Goal: Task Accomplishment & Management: Manage account settings

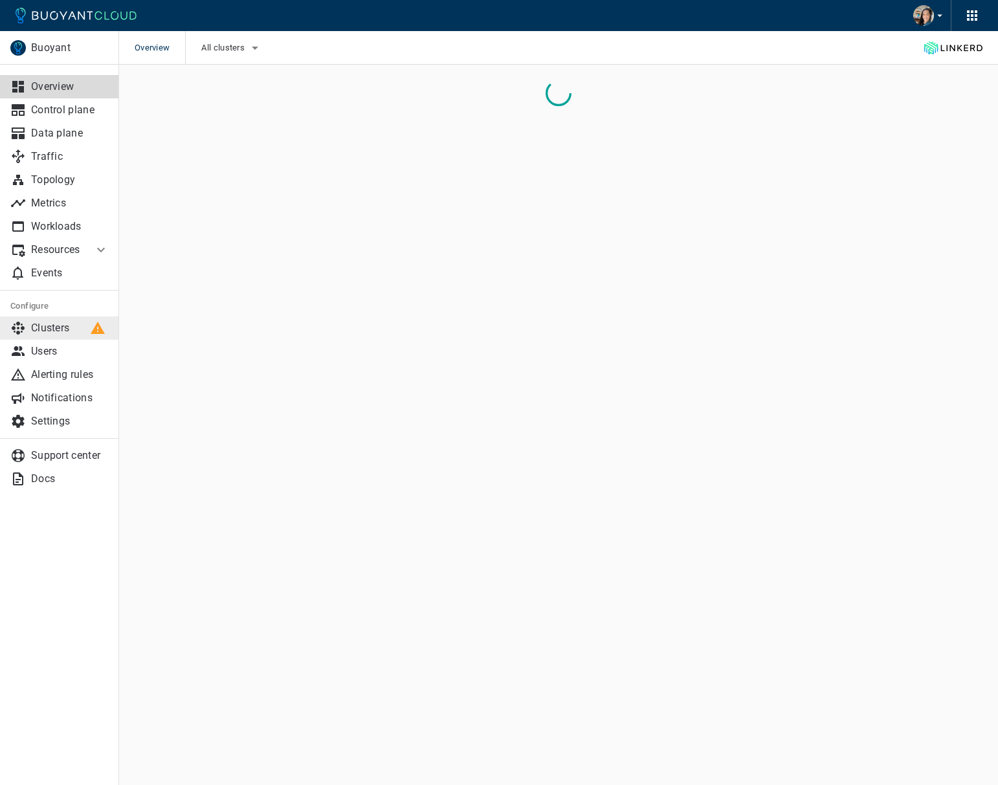
click at [56, 331] on p "Clusters" at bounding box center [70, 328] width 78 height 13
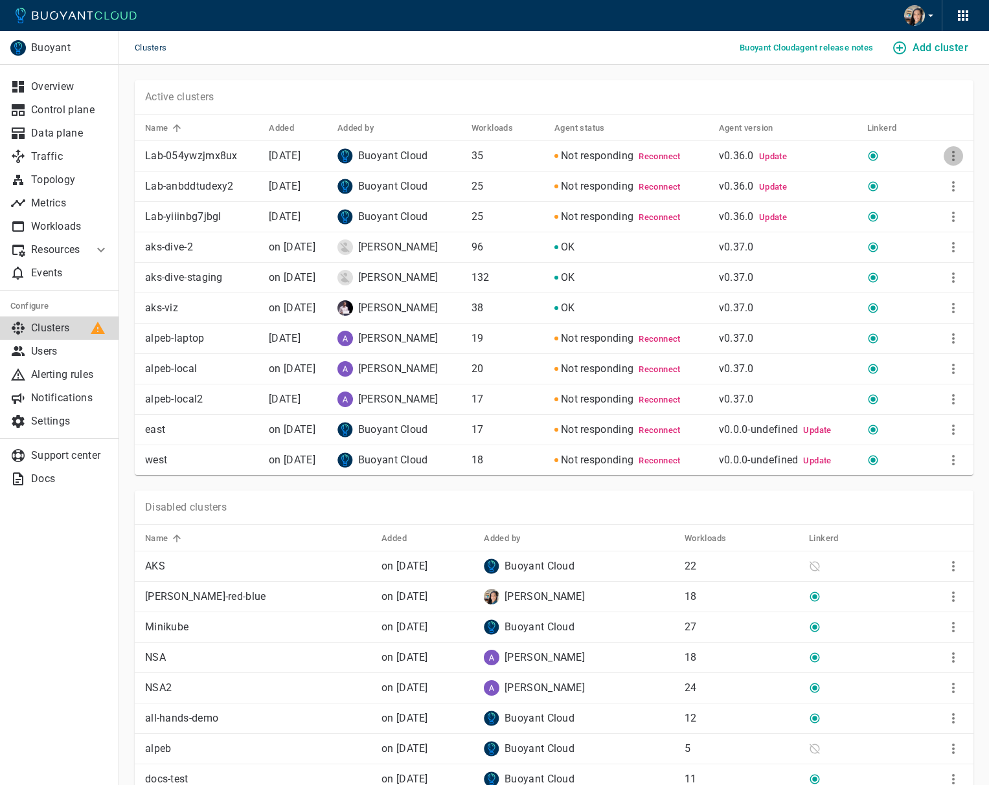
click at [956, 150] on icon "More" at bounding box center [953, 156] width 16 height 16
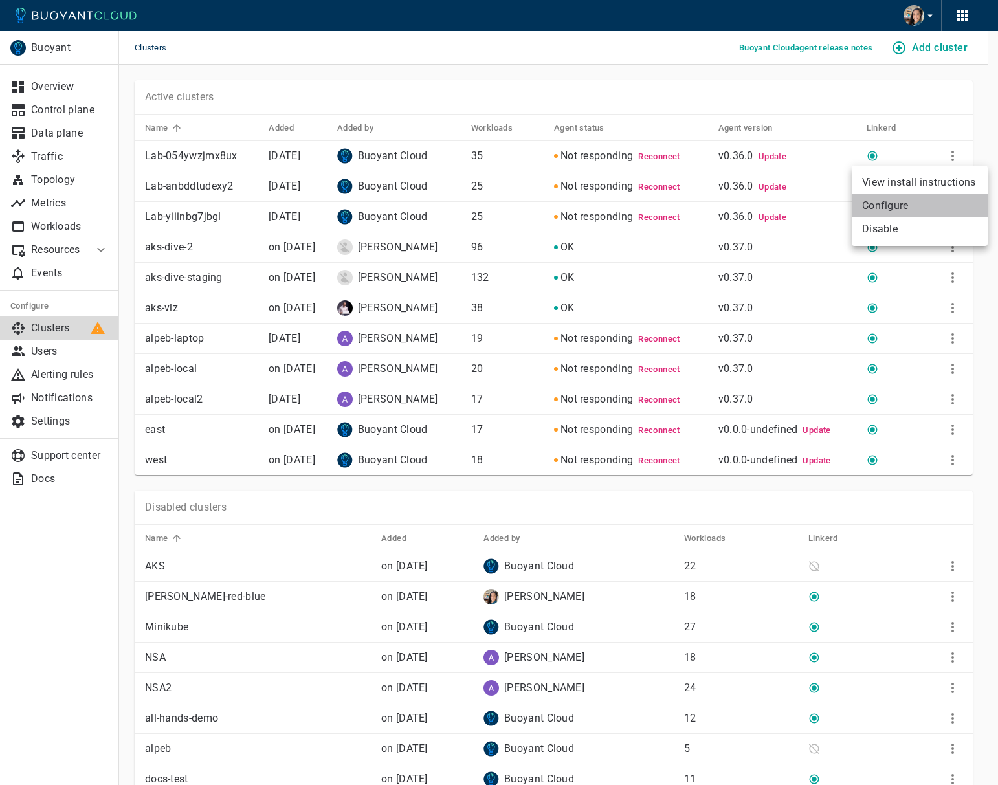
click at [917, 209] on li "Configure" at bounding box center [920, 205] width 136 height 23
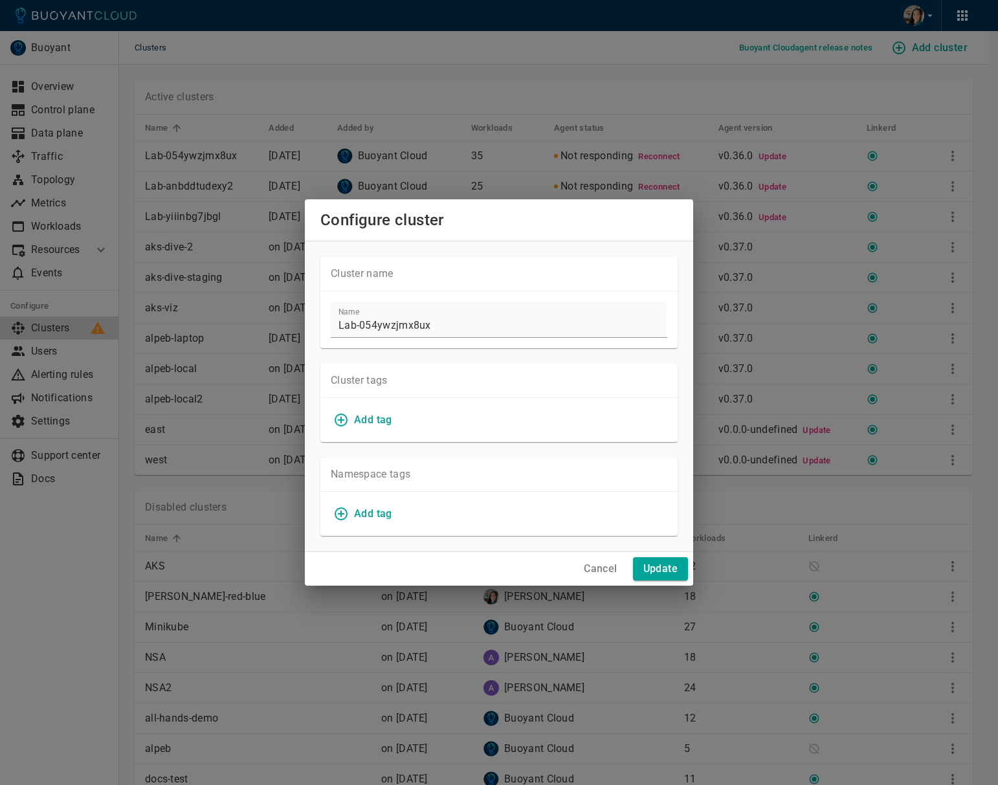
click at [588, 566] on h4 "Cancel" at bounding box center [600, 569] width 33 height 13
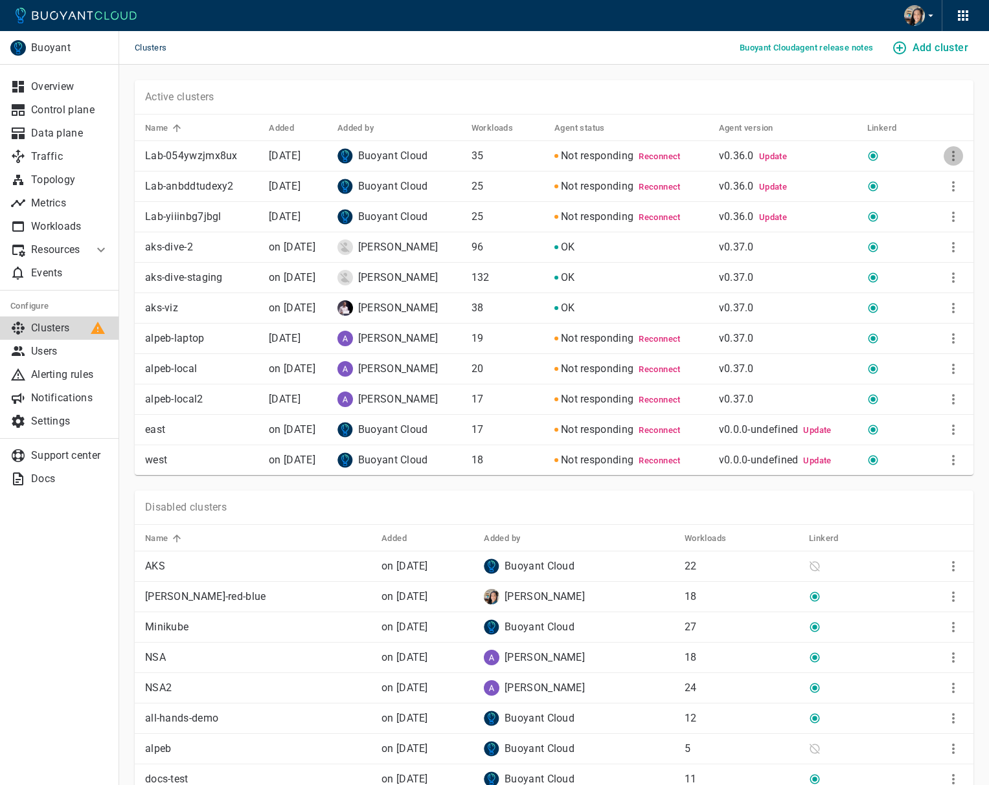
click at [951, 153] on icon "More" at bounding box center [953, 156] width 16 height 16
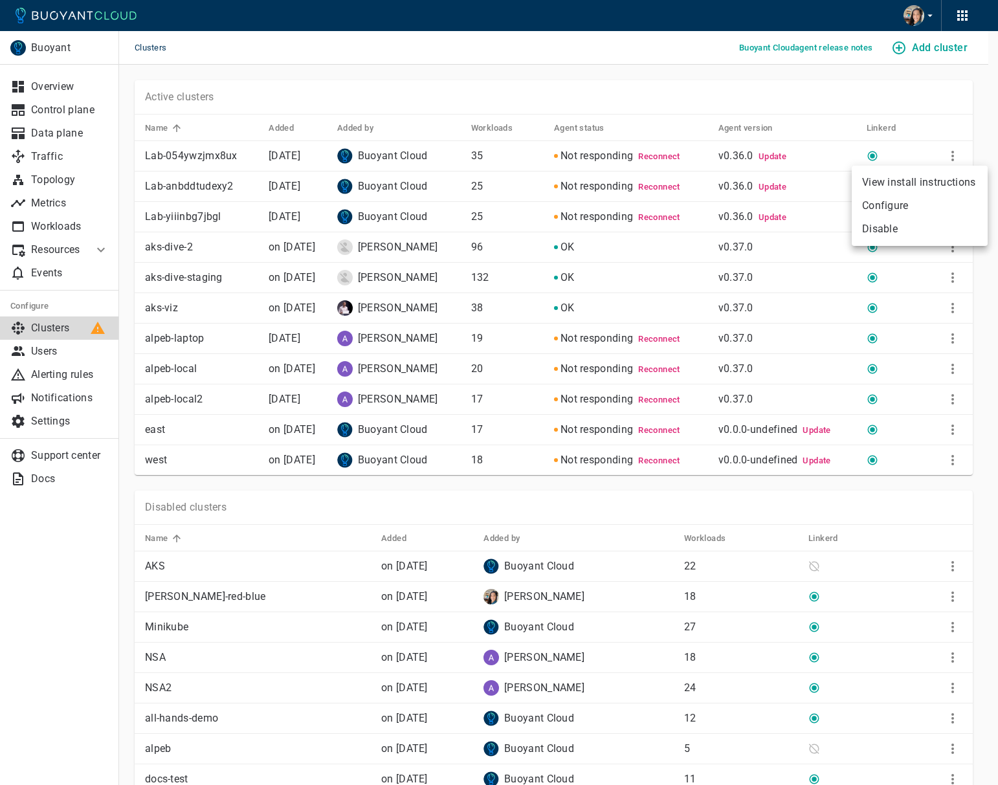
click at [944, 37] on div at bounding box center [499, 392] width 998 height 785
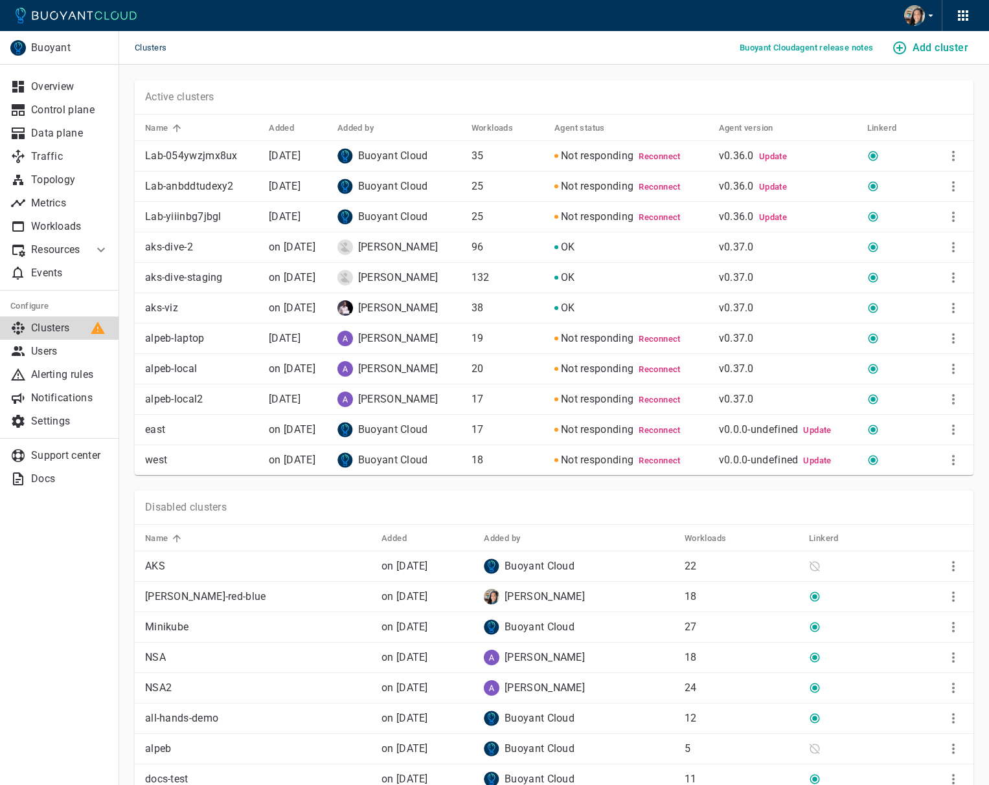
click at [938, 42] on h4 "Add cluster" at bounding box center [940, 47] width 56 height 13
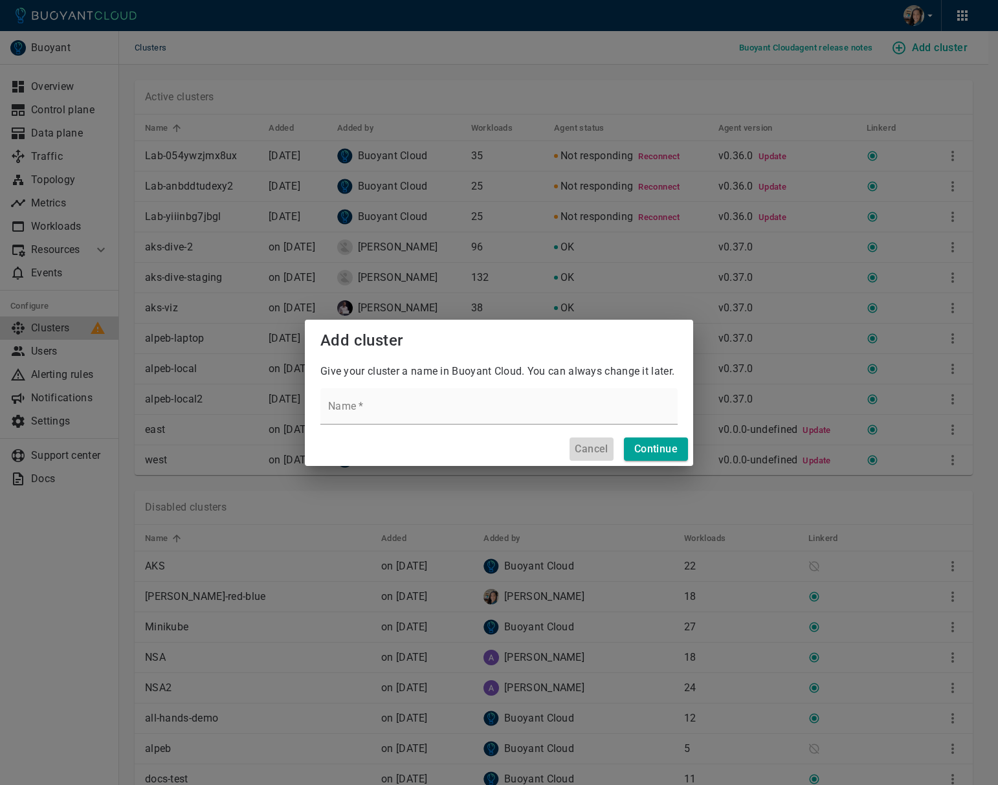
click at [585, 443] on h4 "Cancel" at bounding box center [591, 449] width 33 height 13
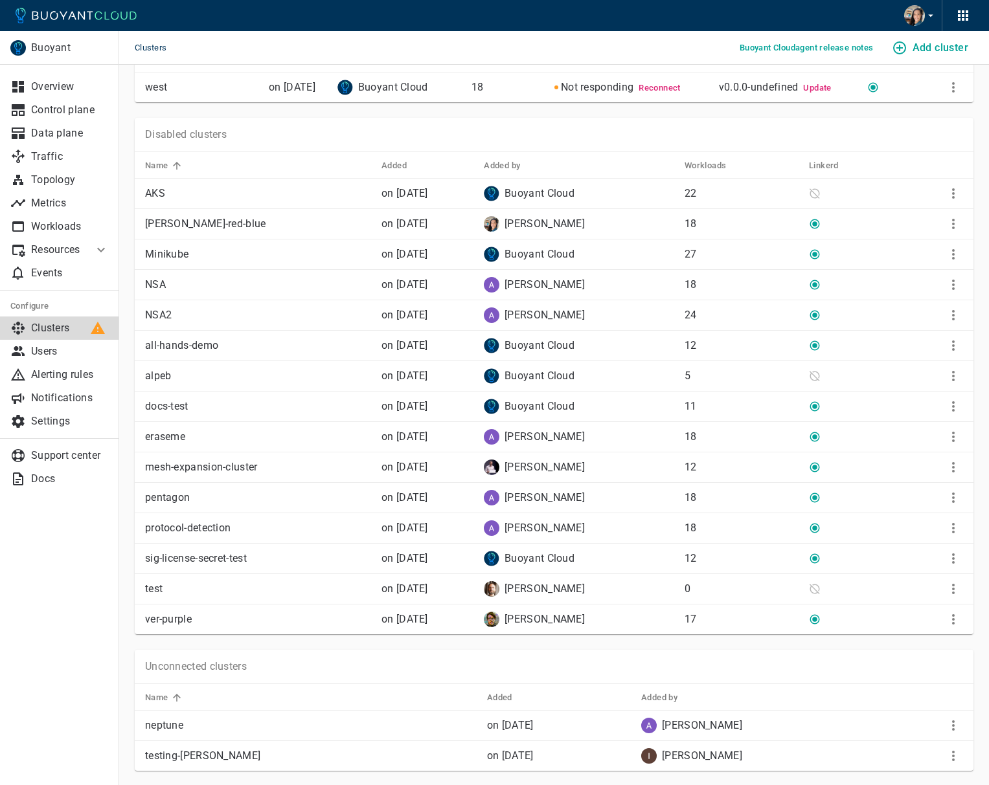
scroll to position [383, 0]
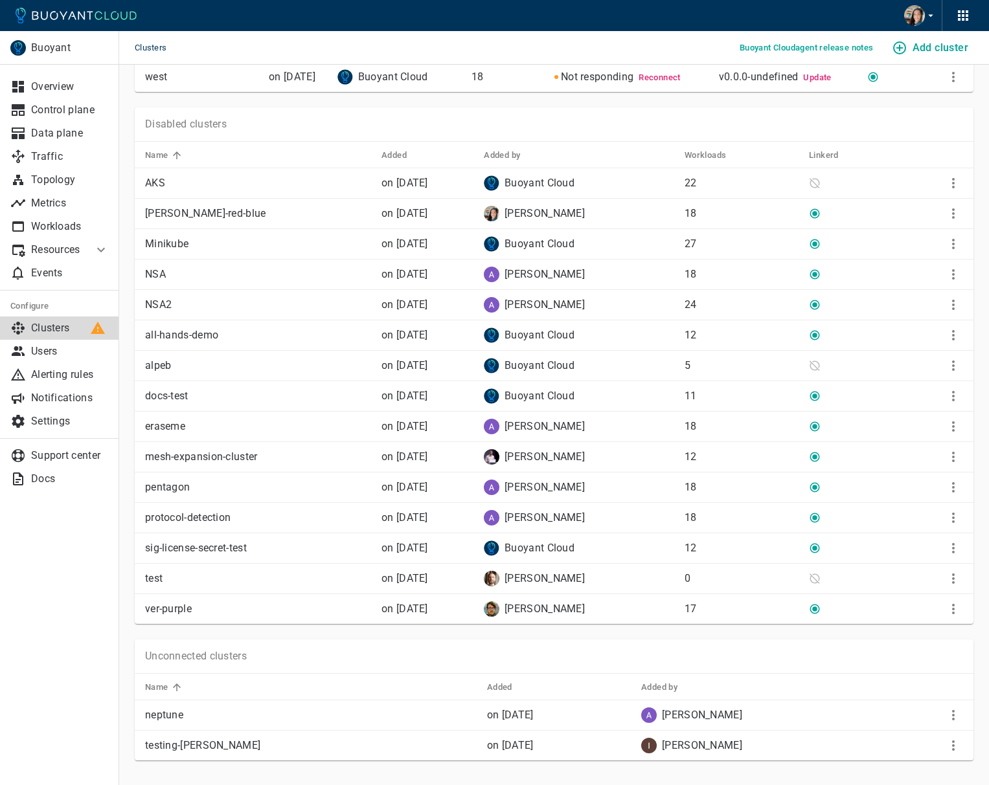
click at [965, 208] on td at bounding box center [937, 214] width 73 height 30
click at [944, 215] on button "More" at bounding box center [952, 213] width 19 height 19
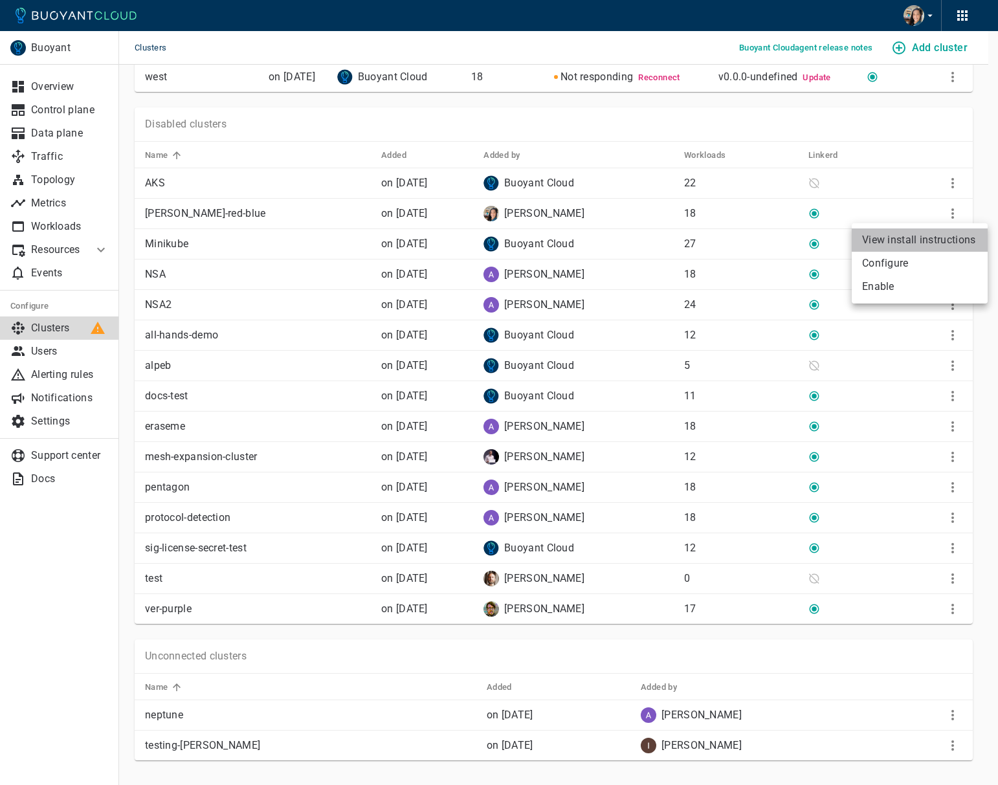
click at [910, 243] on li "View install instructions" at bounding box center [920, 240] width 136 height 23
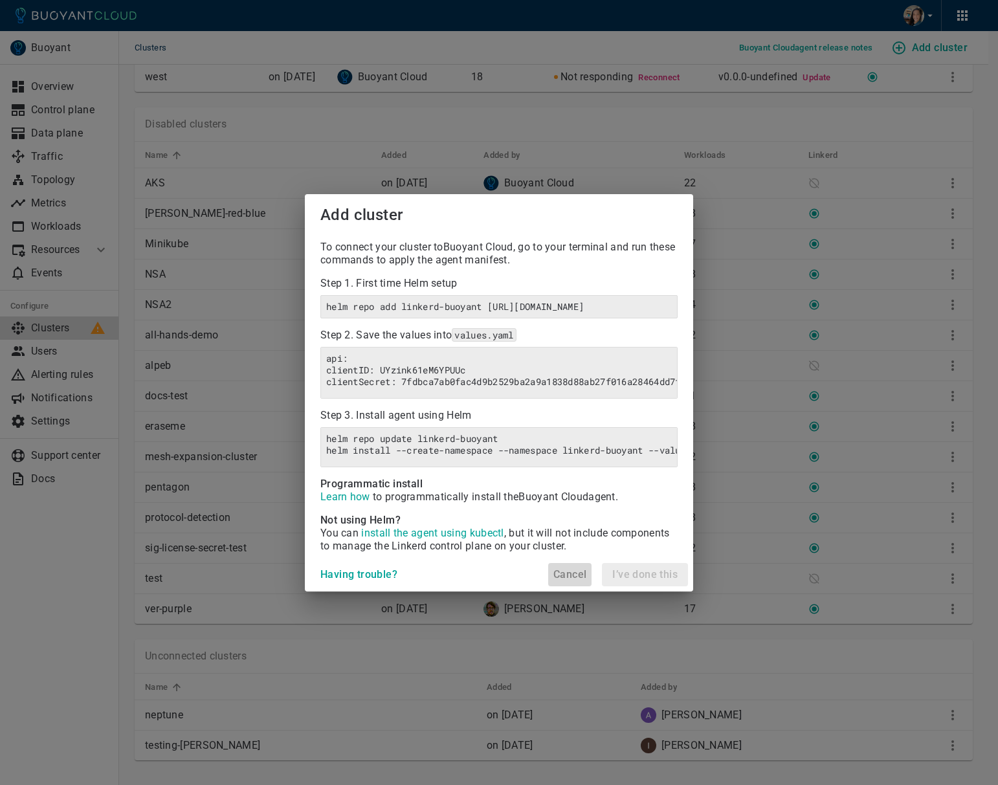
click at [557, 581] on h4 "Cancel" at bounding box center [570, 574] width 33 height 13
